Goal: Obtain resource: Download file/media

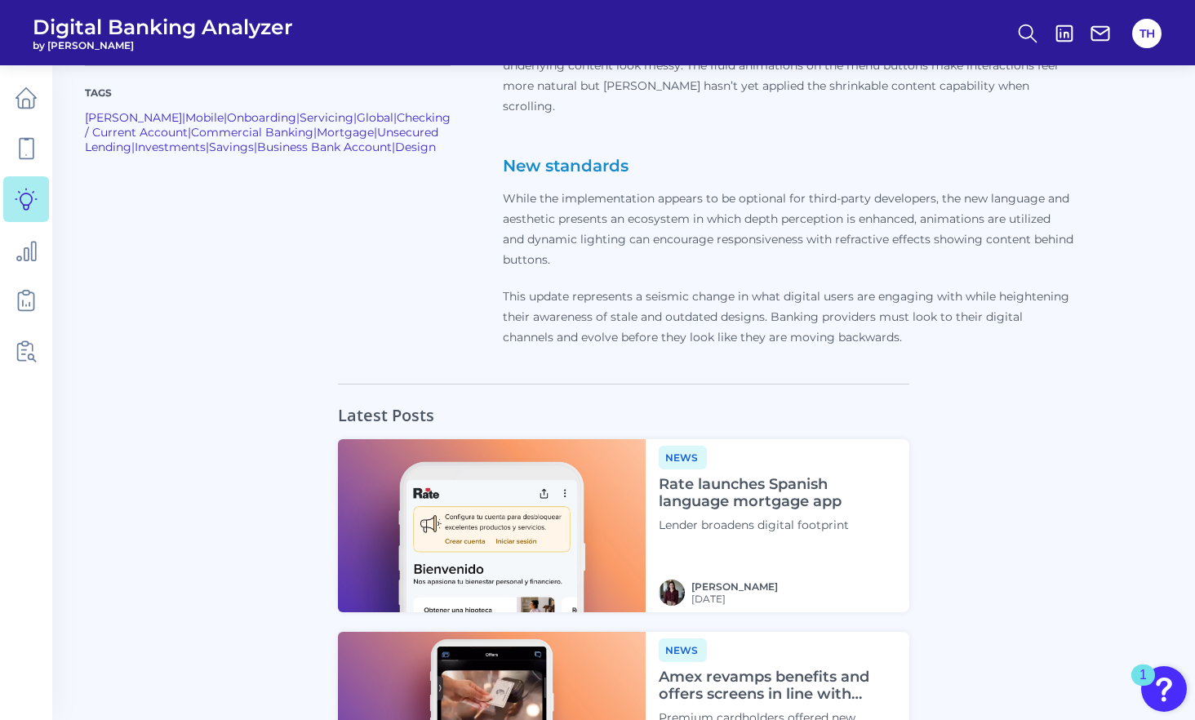
scroll to position [1388, 0]
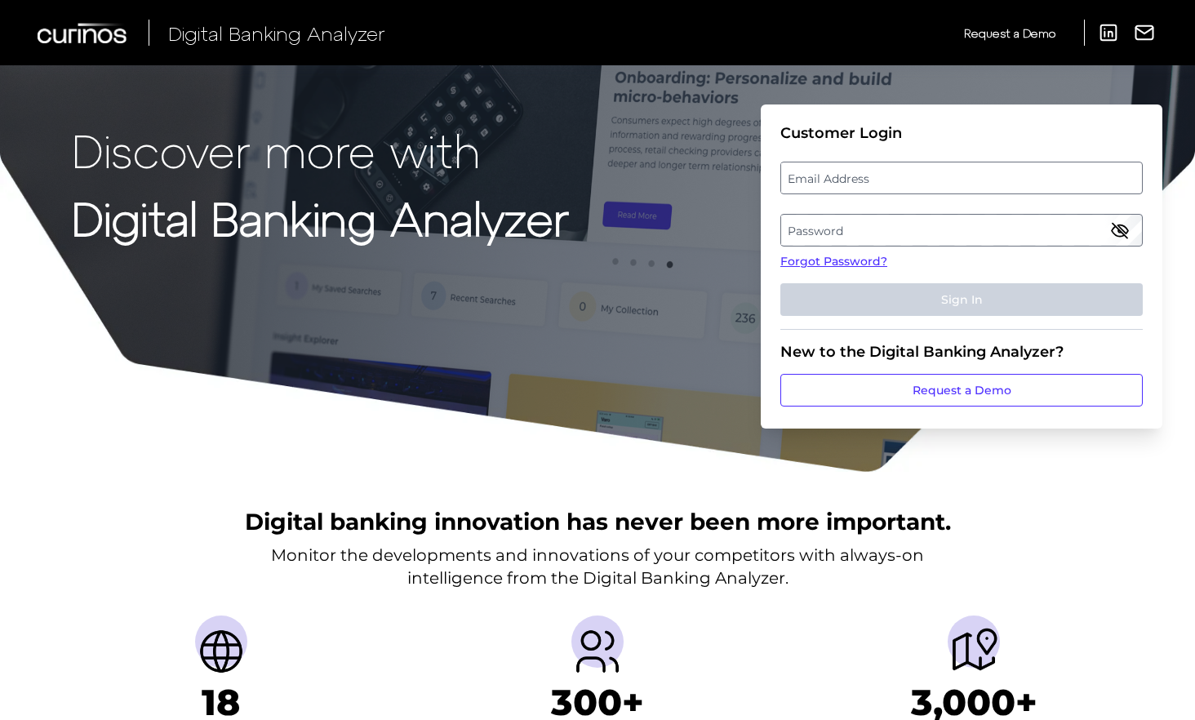
click at [824, 184] on label "Email Address" at bounding box center [961, 177] width 360 height 29
click at [824, 184] on input "email" at bounding box center [961, 178] width 362 height 33
click at [800, 180] on input "Email Address" at bounding box center [961, 178] width 362 height 33
type input "[PERSON_NAME][EMAIL_ADDRESS][PERSON_NAME][DOMAIN_NAME]"
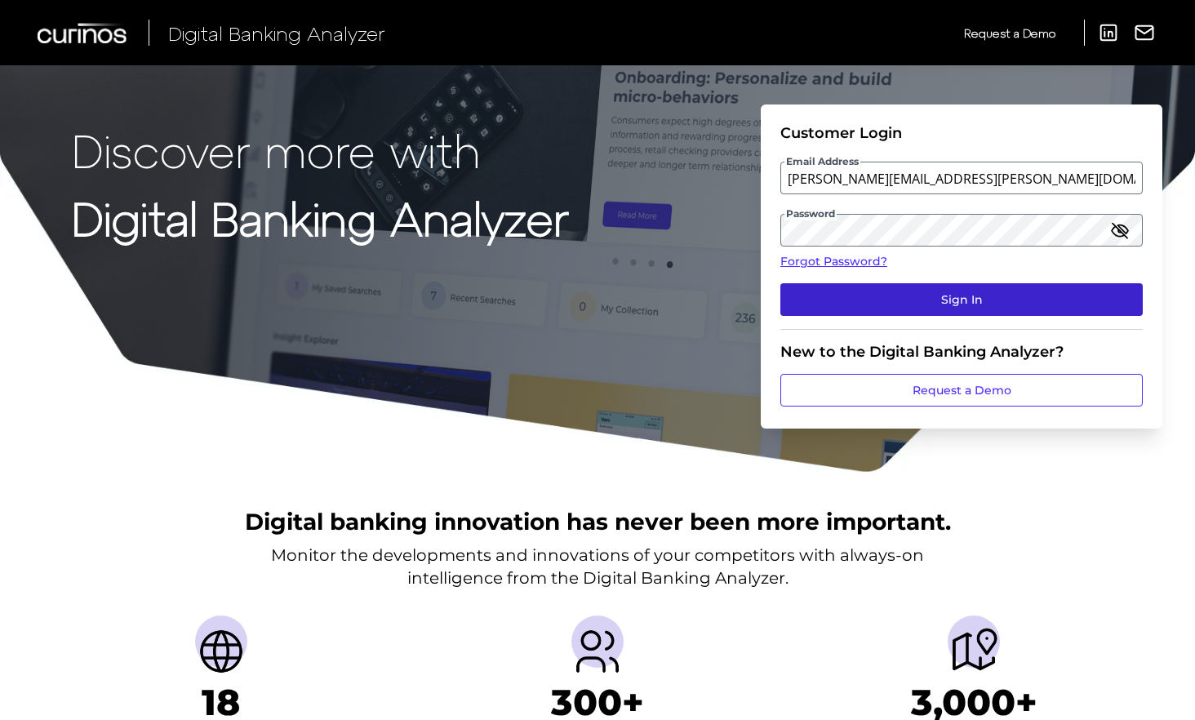
click at [909, 291] on button "Sign In" at bounding box center [961, 299] width 362 height 33
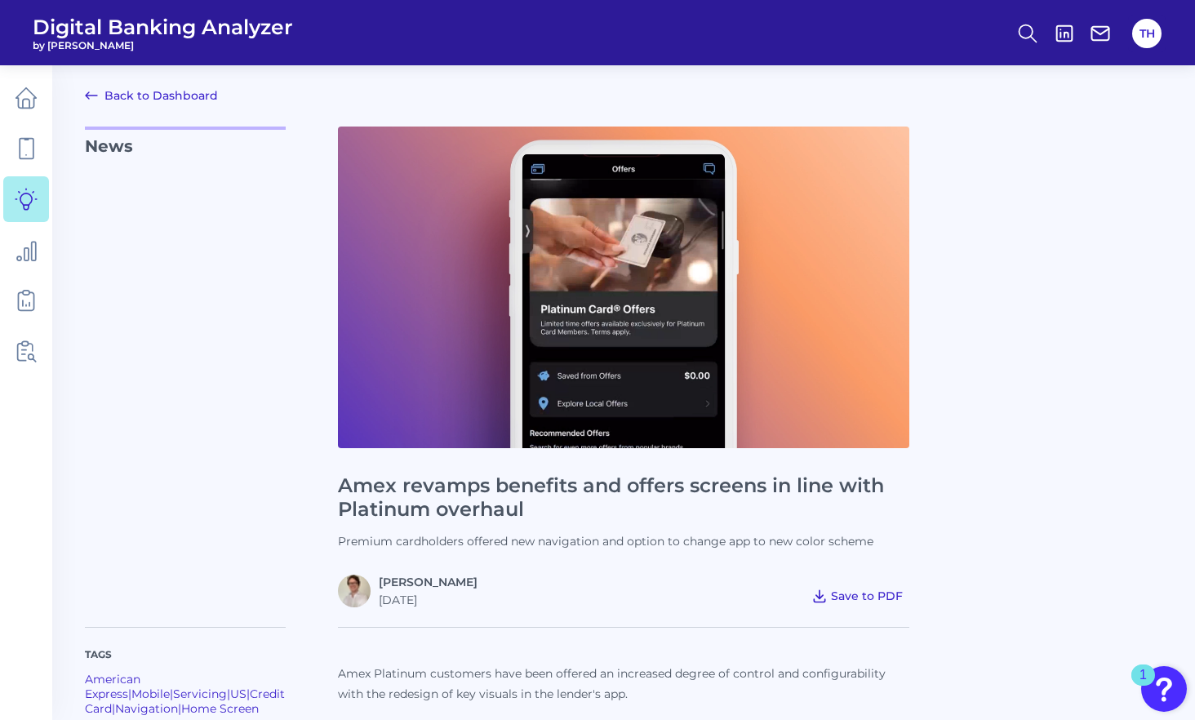
click at [843, 598] on span "Save to PDF" at bounding box center [867, 596] width 72 height 15
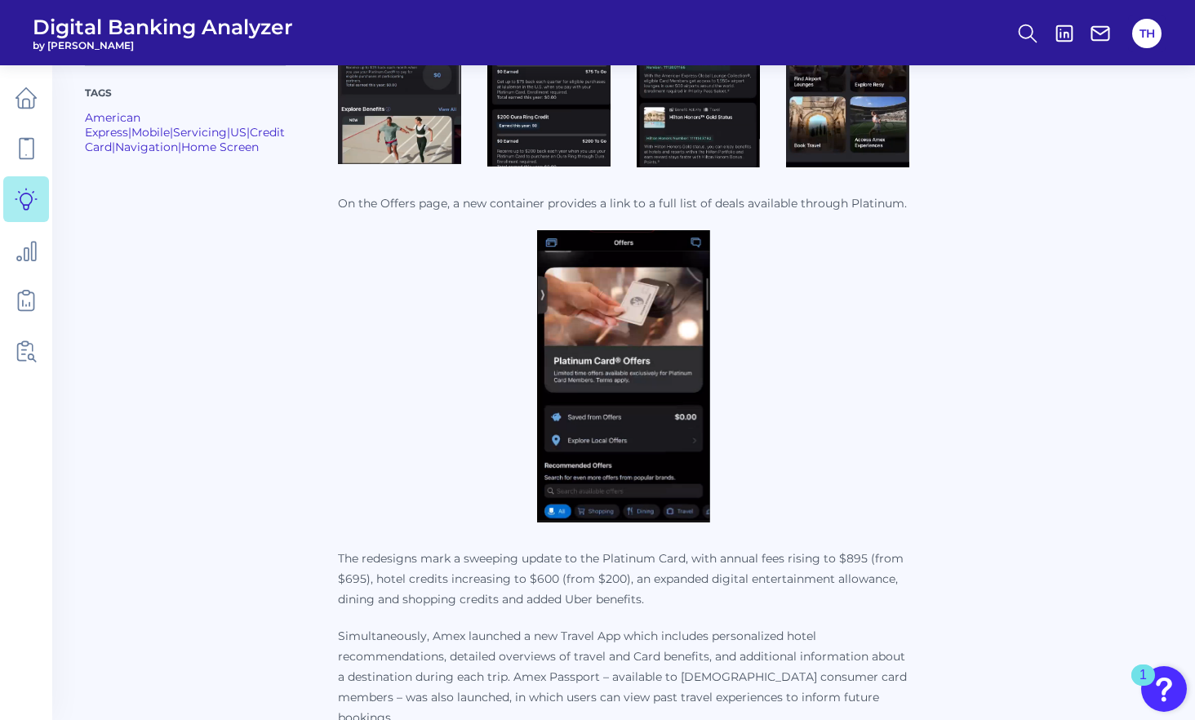
scroll to position [2461, 0]
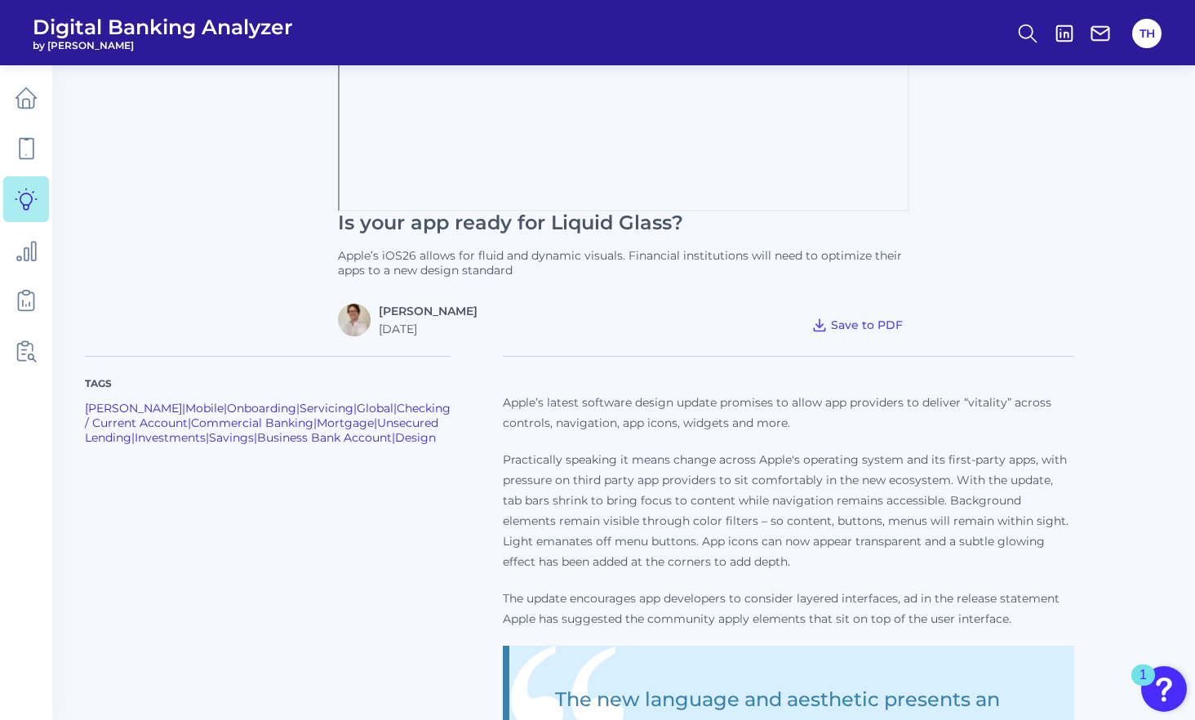
scroll to position [408, 0]
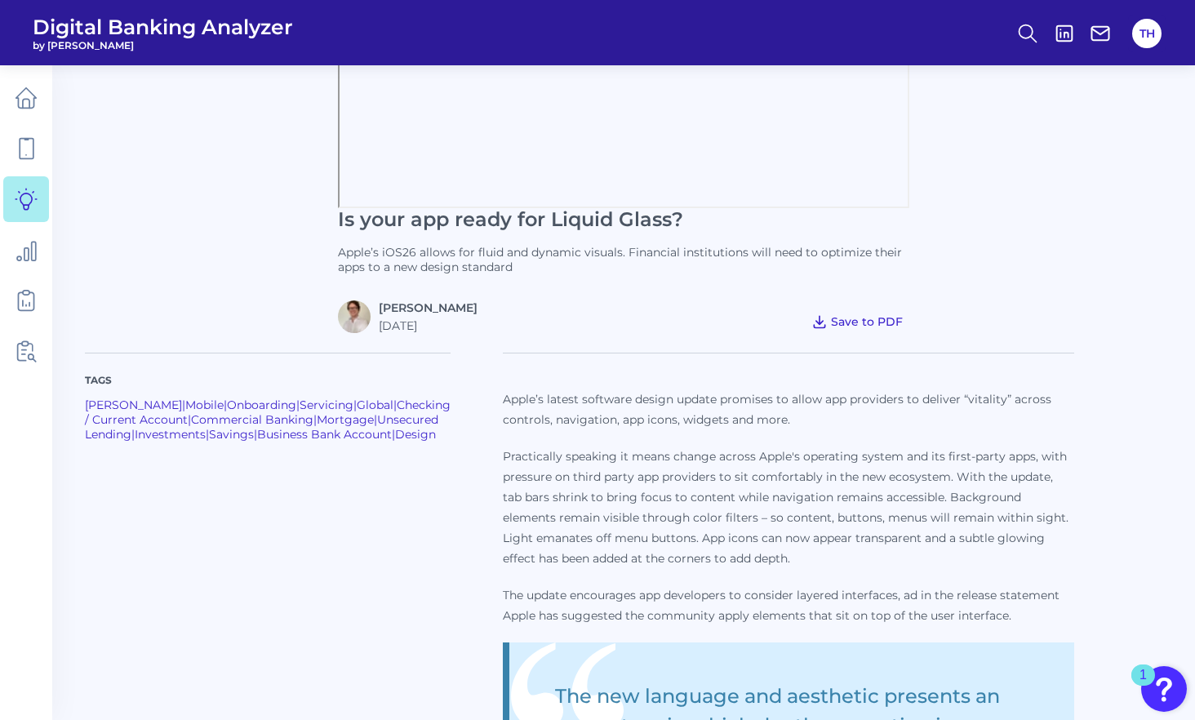
click at [841, 317] on span "Save to PDF" at bounding box center [867, 321] width 72 height 15
